Goal: Information Seeking & Learning: Find specific fact

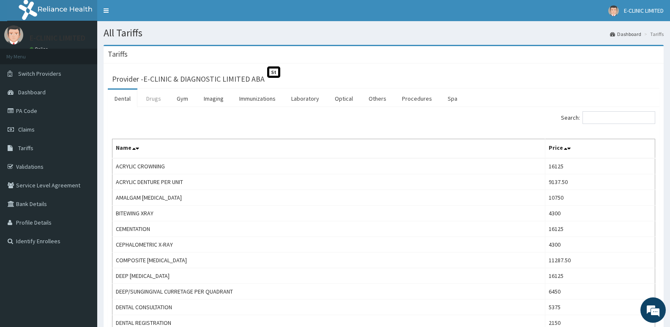
click at [153, 98] on link "Drugs" at bounding box center [153, 99] width 28 height 18
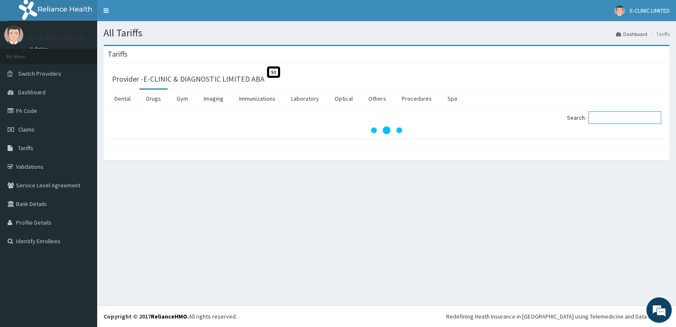
click at [597, 118] on input "Search:" at bounding box center [625, 117] width 73 height 13
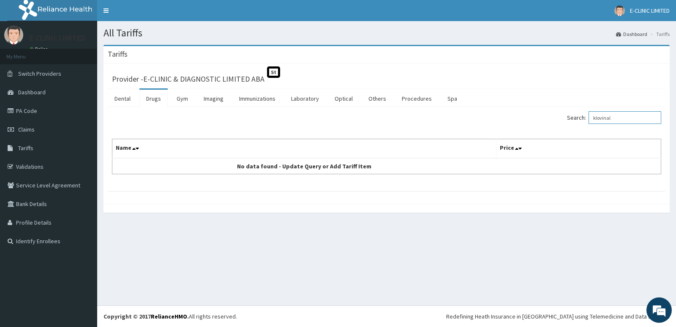
type input "klovinal"
click at [149, 98] on link "Drugs" at bounding box center [153, 99] width 28 height 18
click at [615, 121] on input "Search:" at bounding box center [625, 117] width 73 height 13
click at [628, 117] on input "anti fungal" at bounding box center [625, 117] width 73 height 13
type input "anti fungal"
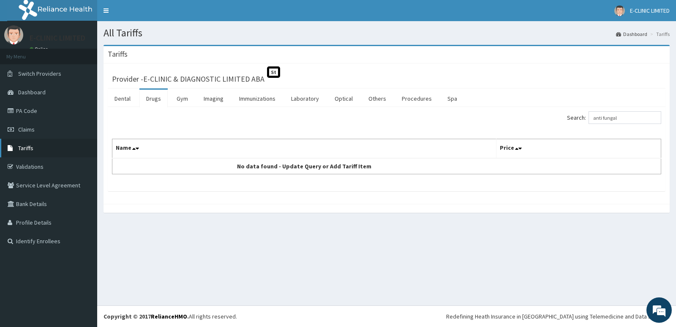
click at [38, 154] on link "Tariffs" at bounding box center [48, 148] width 97 height 19
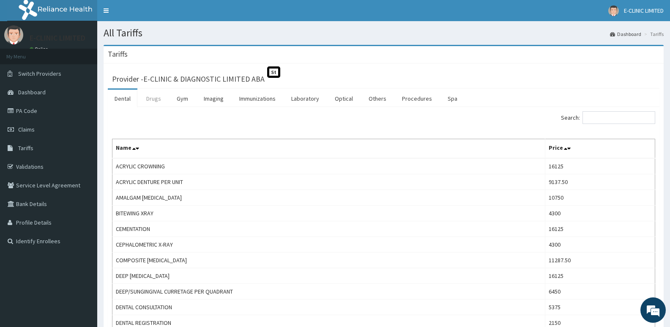
click at [162, 101] on link "Drugs" at bounding box center [153, 99] width 28 height 18
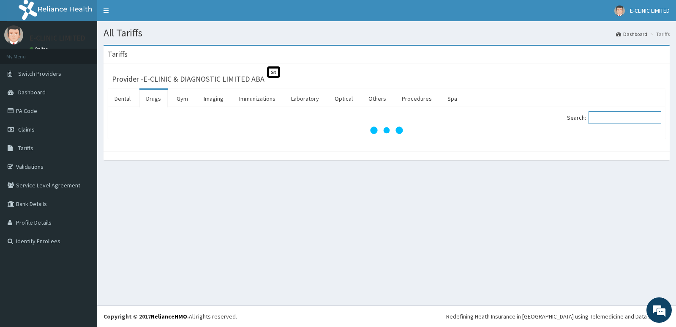
click at [613, 118] on input "Search:" at bounding box center [625, 117] width 73 height 13
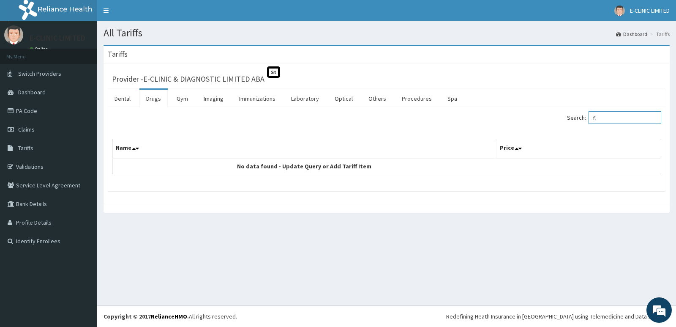
type input "f"
type input "p"
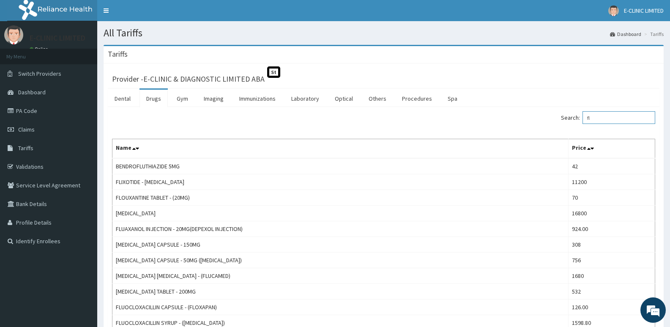
type input "f"
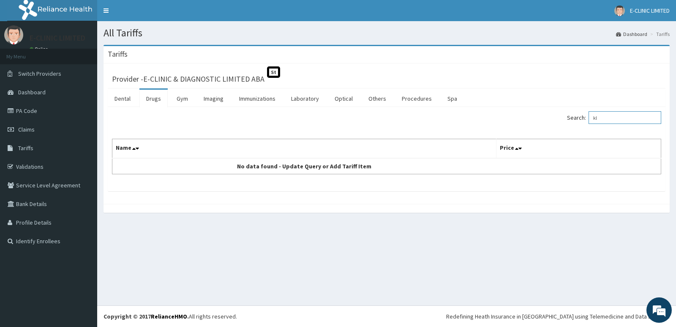
type input "k"
click at [621, 118] on input "clomatri" at bounding box center [625, 117] width 73 height 13
type input "c"
click at [631, 118] on input "mycoten" at bounding box center [625, 117] width 73 height 13
type input "m"
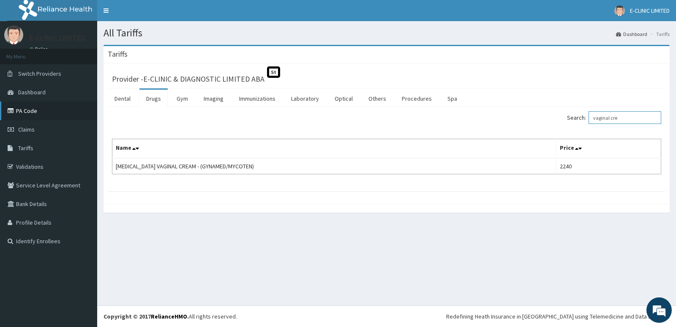
type input "vaginal cre"
click at [37, 114] on link "PA Code" at bounding box center [48, 110] width 97 height 19
